Goal: Navigation & Orientation: Find specific page/section

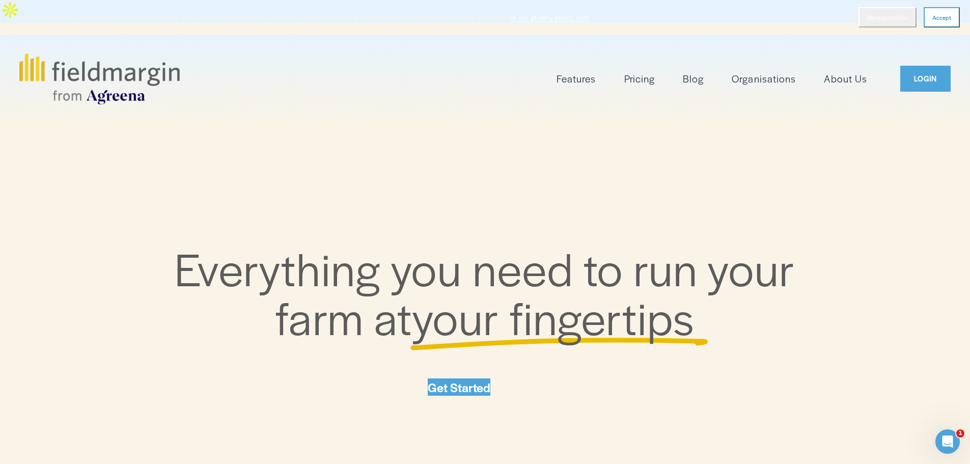
click at [909, 83] on link "LOGIN" at bounding box center [925, 79] width 50 height 26
